Goal: Task Accomplishment & Management: Manage account settings

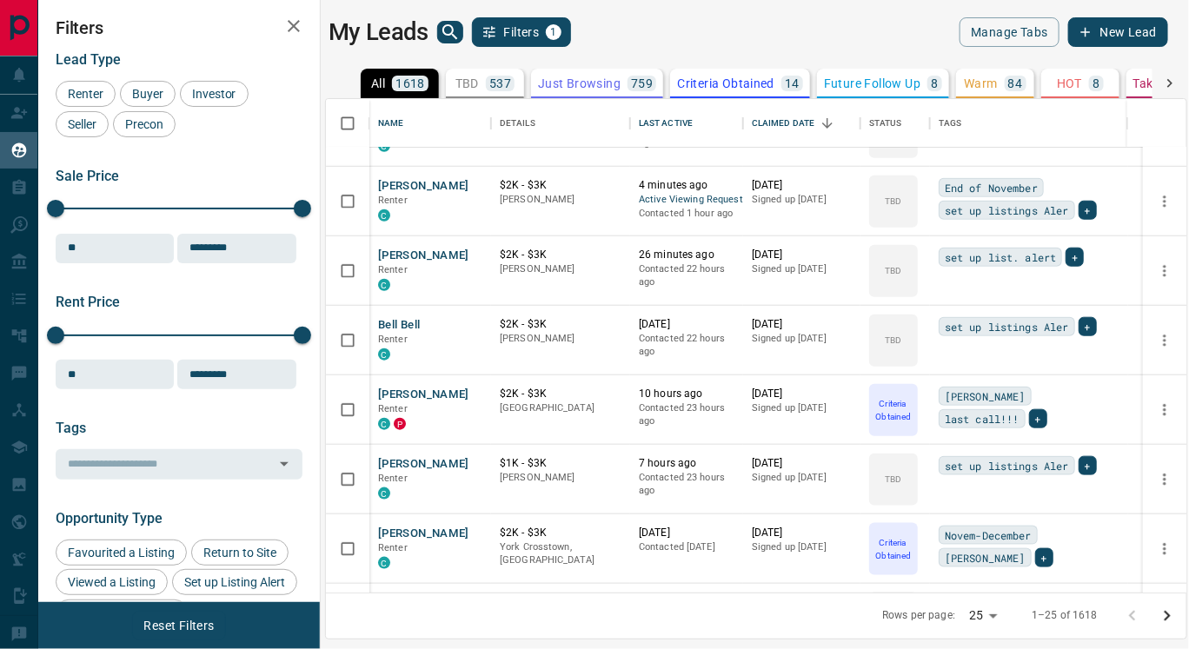
scroll to position [614, 0]
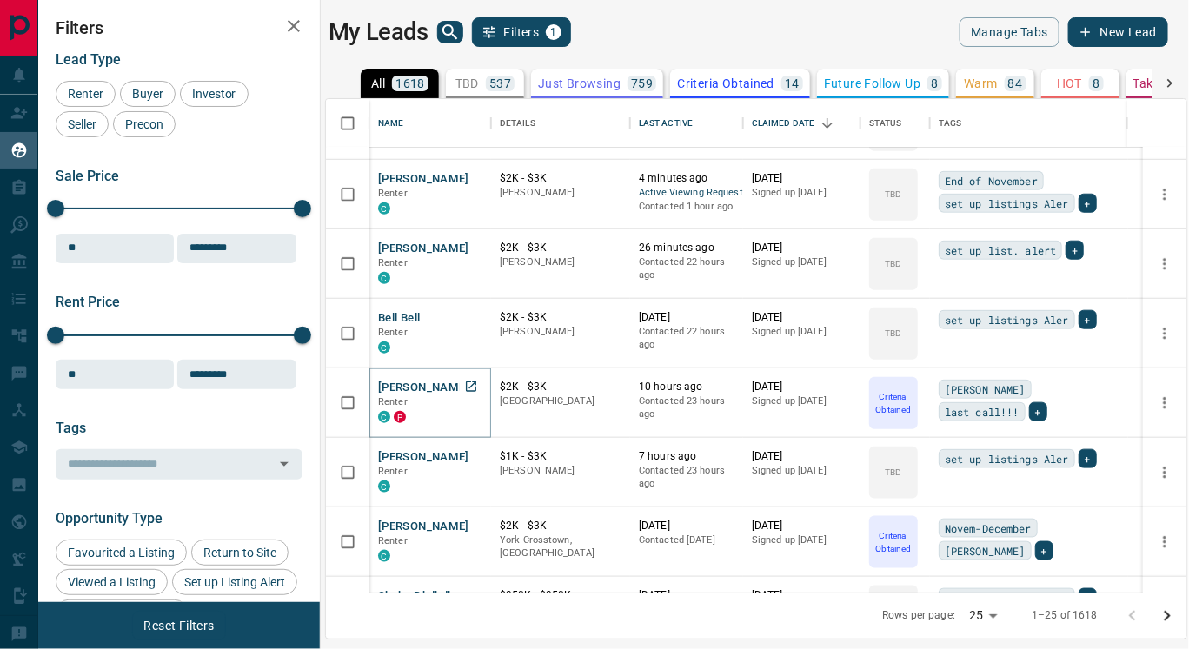
click at [435, 387] on button "[PERSON_NAME]" at bounding box center [423, 388] width 91 height 17
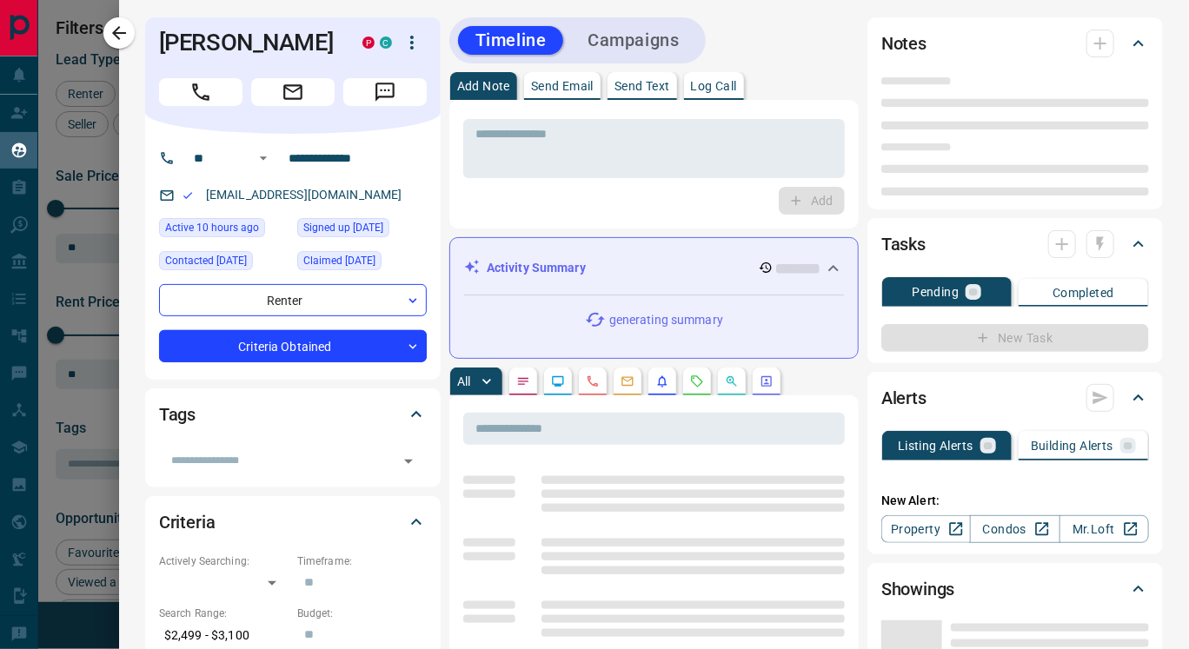
type input "**"
type input "**********"
type input "*"
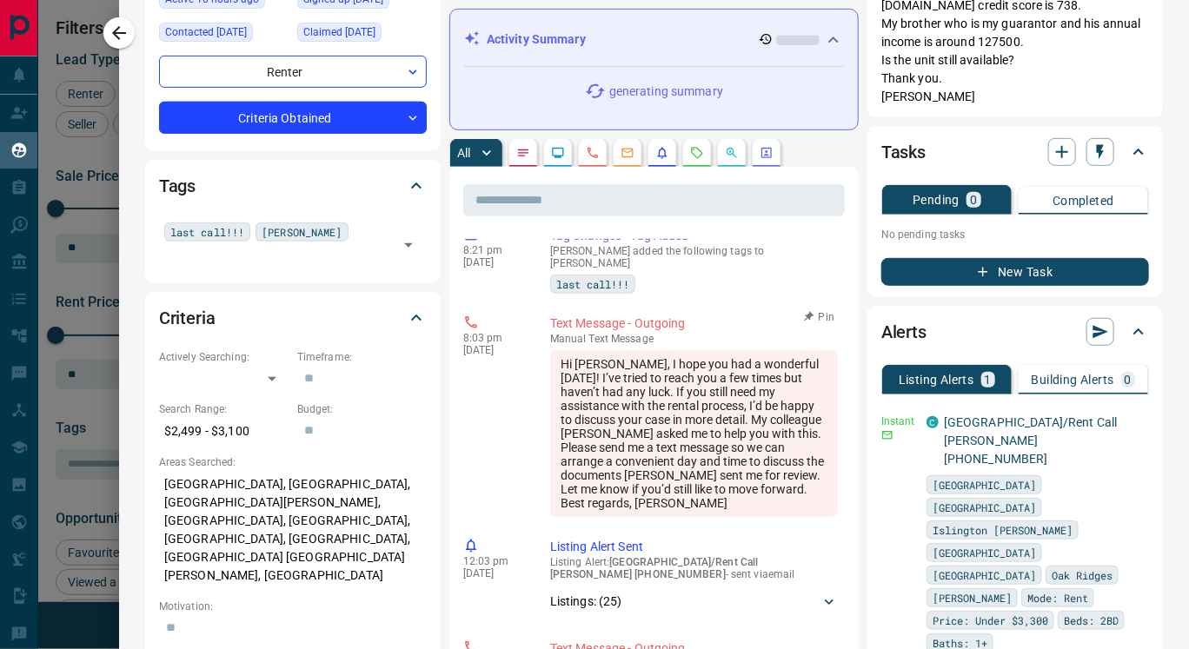
scroll to position [107, 0]
click at [553, 154] on icon "Lead Browsing Activity" at bounding box center [557, 153] width 11 height 10
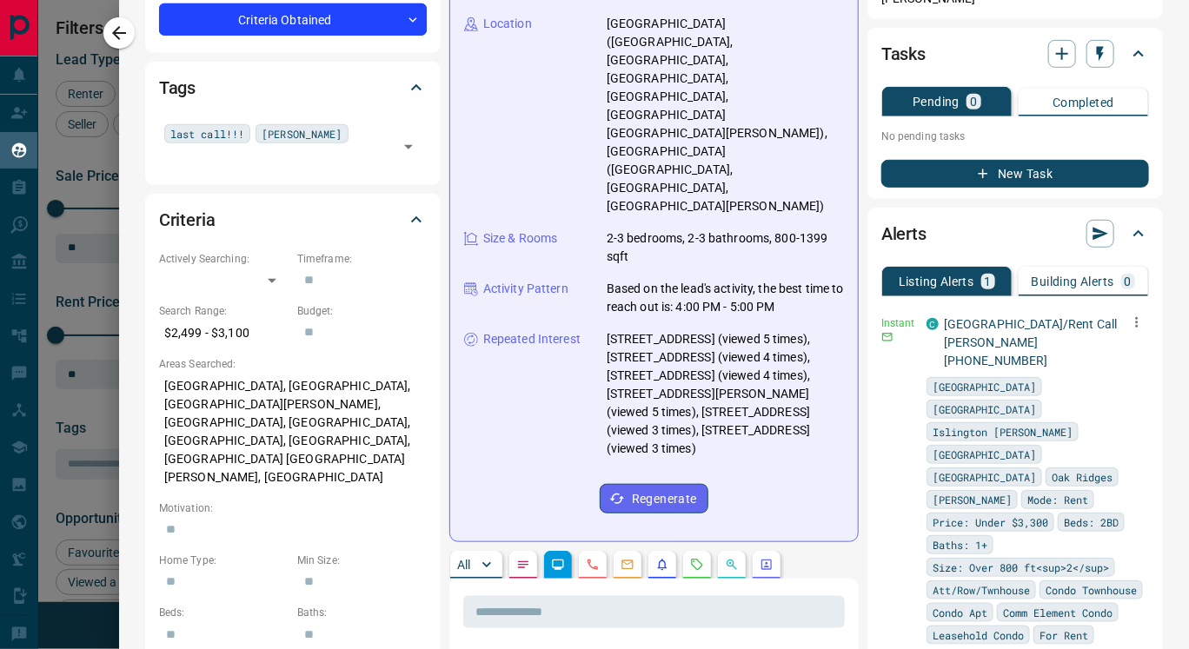
scroll to position [329, 0]
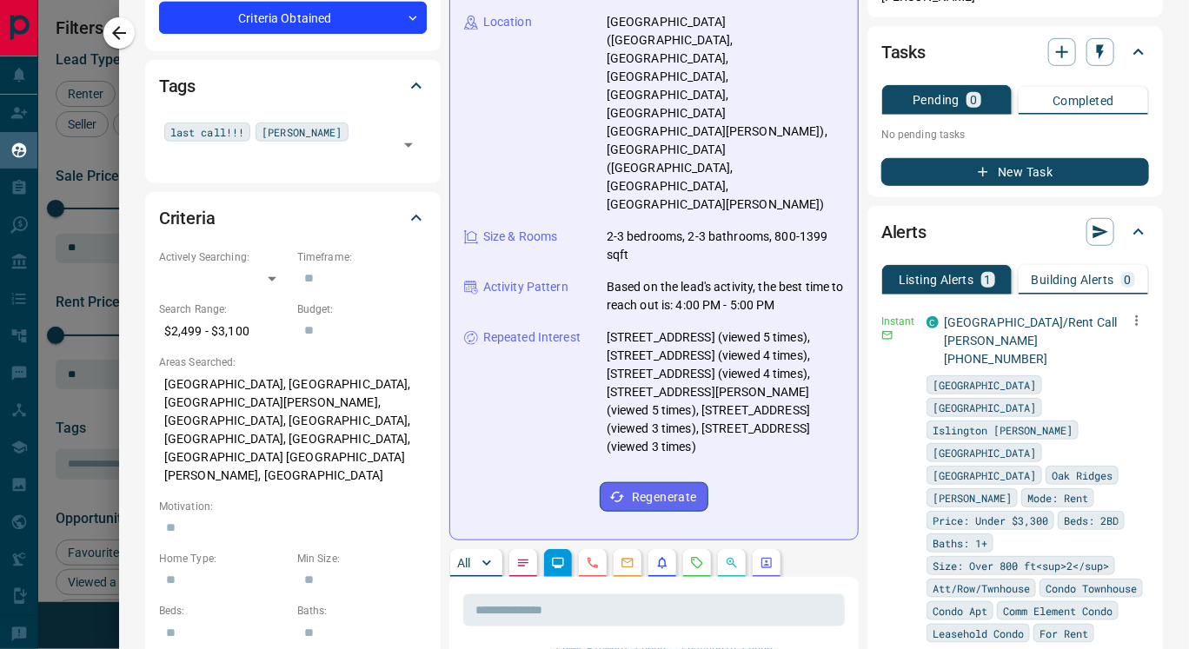
click at [1129, 313] on icon "button" at bounding box center [1137, 321] width 16 height 16
click at [1097, 389] on li "Delete" at bounding box center [1096, 389] width 76 height 28
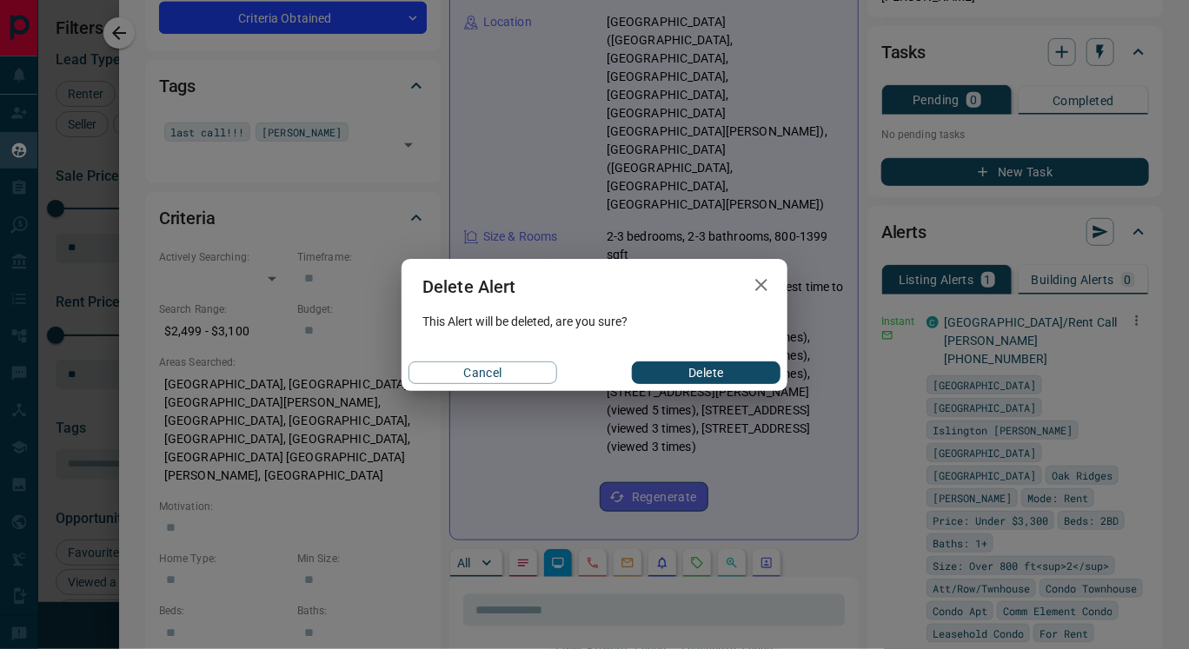
click at [747, 373] on button "Delete" at bounding box center [706, 373] width 149 height 23
